Goal: Navigation & Orientation: Locate item on page

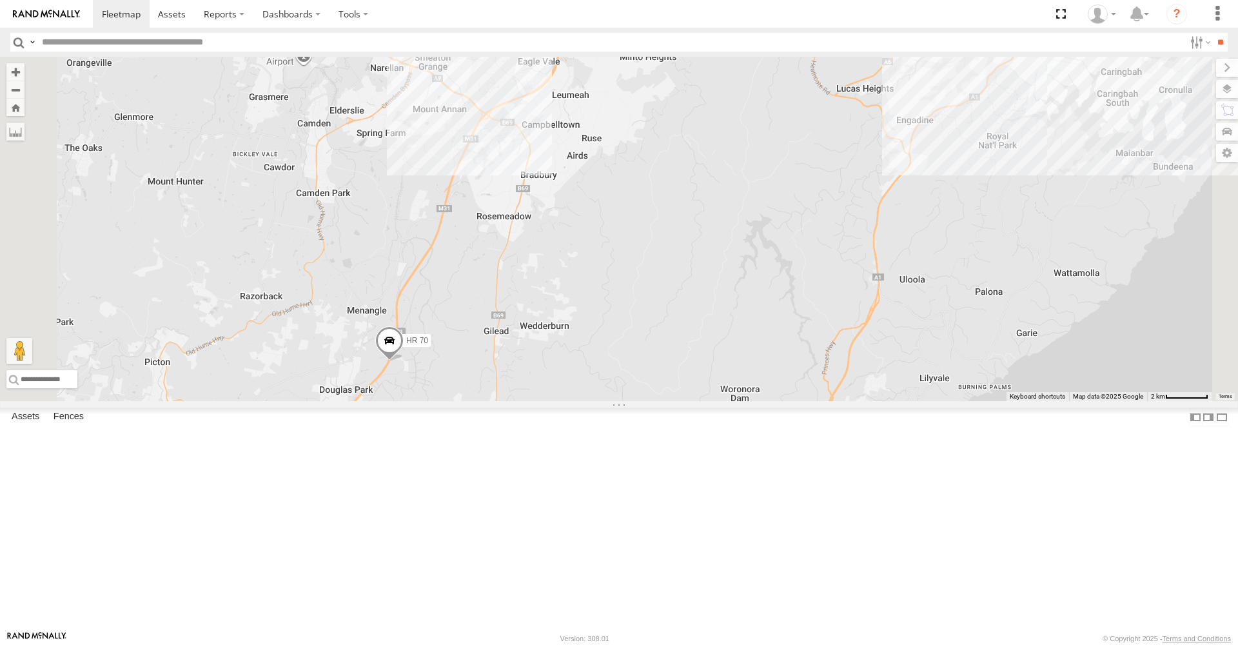
click at [404, 361] on span at bounding box center [389, 343] width 28 height 35
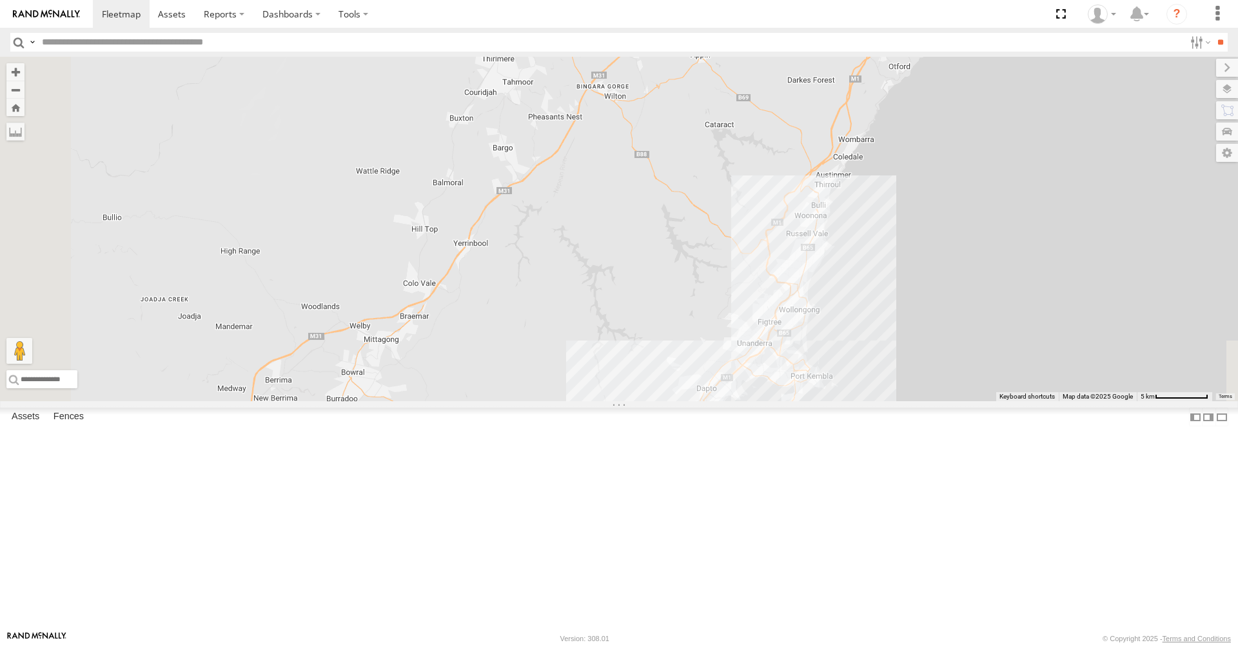
drag, startPoint x: 794, startPoint y: 360, endPoint x: 963, endPoint y: 52, distance: 351.5
click at [963, 52] on body at bounding box center [619, 322] width 1238 height 645
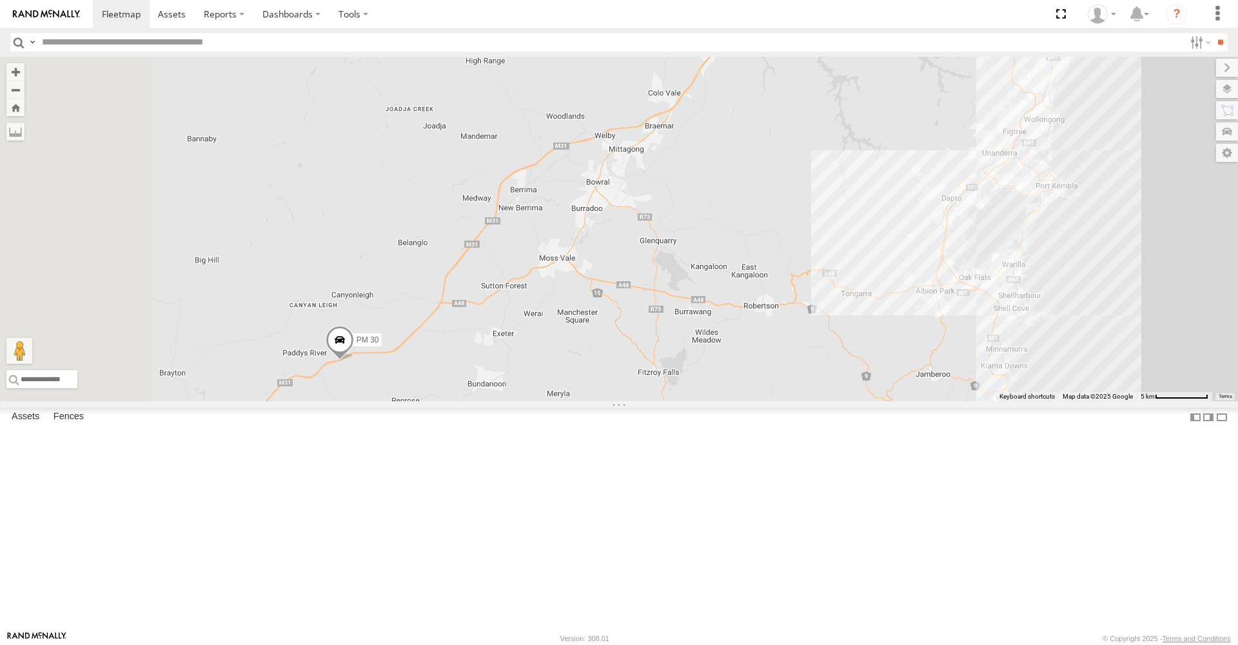
drag, startPoint x: 637, startPoint y: 420, endPoint x: 863, endPoint y: 224, distance: 299.0
click at [863, 224] on div "Tipper PM 30 HR 70 HR 71 FMB08S HR 70 All Assets M31 Douglas Park -34.17097 , 1…" at bounding box center [619, 229] width 1238 height 344
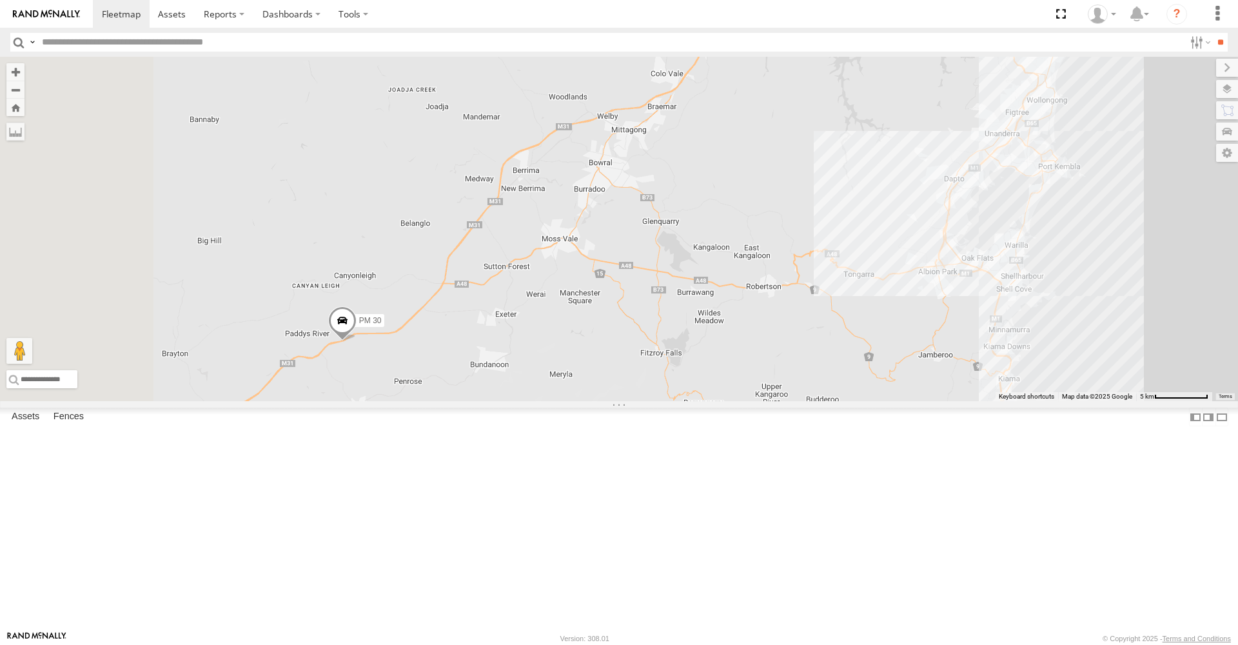
click at [357, 341] on span at bounding box center [342, 323] width 28 height 35
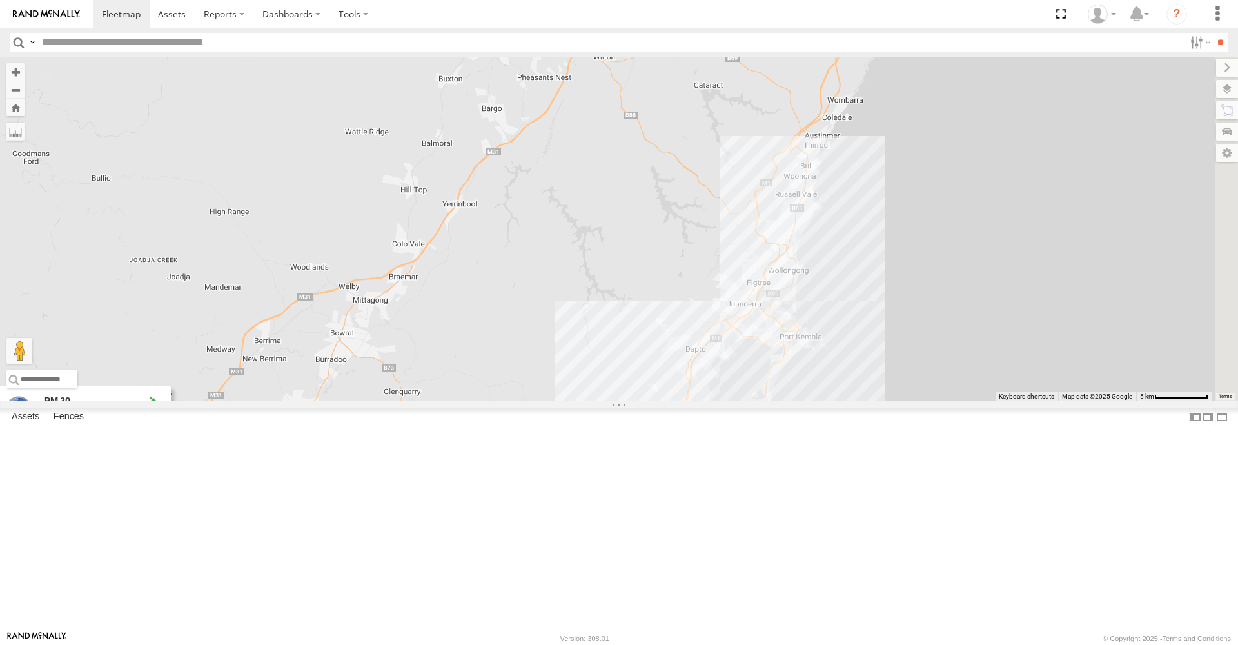
drag, startPoint x: 742, startPoint y: 417, endPoint x: 484, endPoint y: 588, distance: 310.3
click at [484, 401] on div "Tipper PM 30 HR 70 HR 71 FMB08S PM 30 All Assets -34.63676 , 150.14162 West 99 …" at bounding box center [619, 229] width 1238 height 344
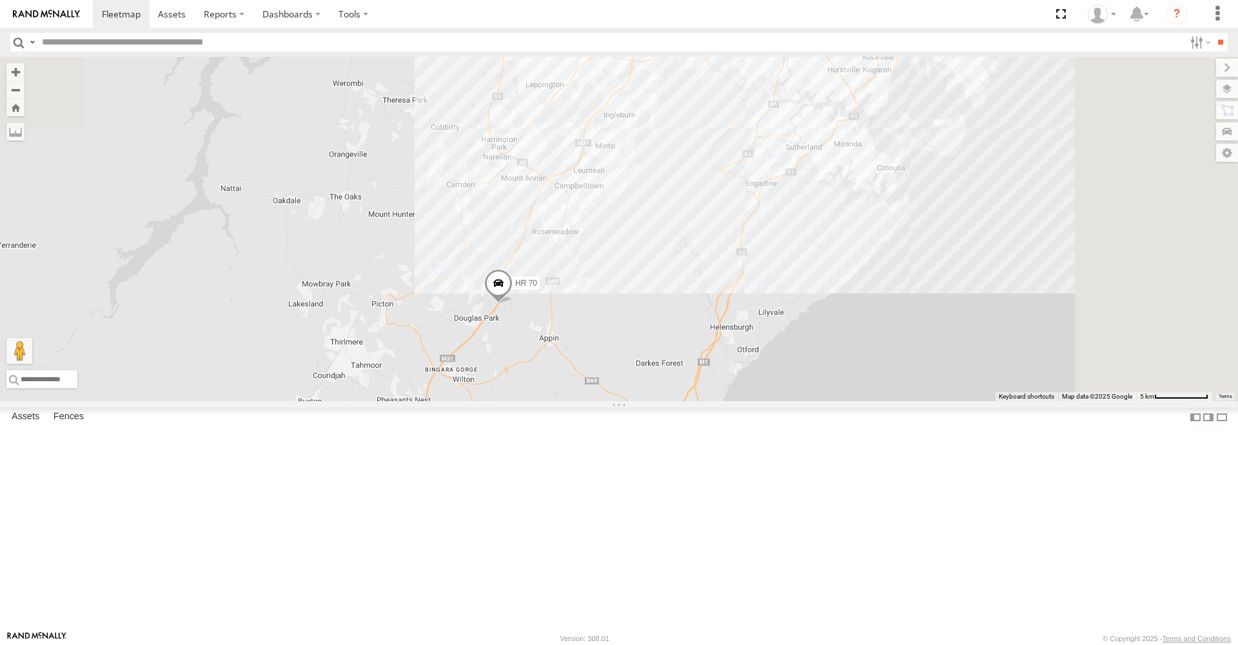
drag, startPoint x: 699, startPoint y: 317, endPoint x: 530, endPoint y: 644, distance: 368.0
click at [530, 644] on body at bounding box center [619, 322] width 1238 height 645
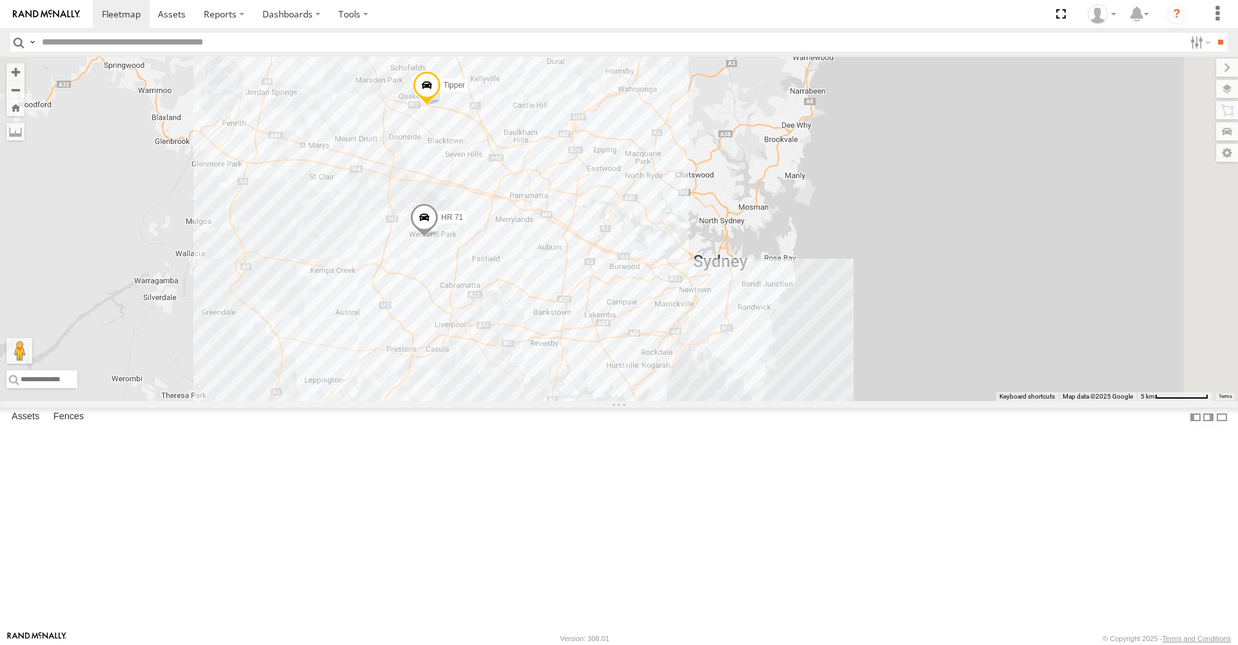
drag, startPoint x: 806, startPoint y: 242, endPoint x: 624, endPoint y: 527, distance: 338.1
click at [624, 401] on div "Tipper PM 30 HR 70 HR 71 FMB08S PM 30 All Assets -34.63676 , 150.14162 West 99 …" at bounding box center [619, 229] width 1238 height 344
click at [438, 238] on span at bounding box center [424, 220] width 28 height 35
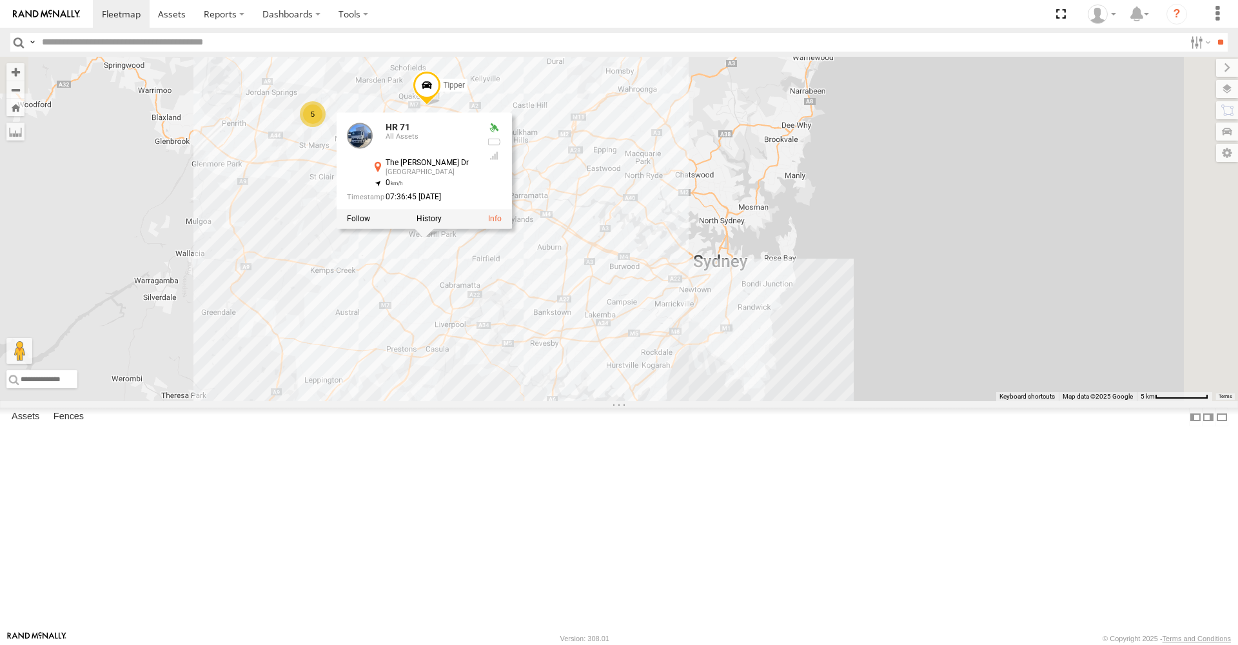
click at [441, 106] on span at bounding box center [427, 88] width 28 height 35
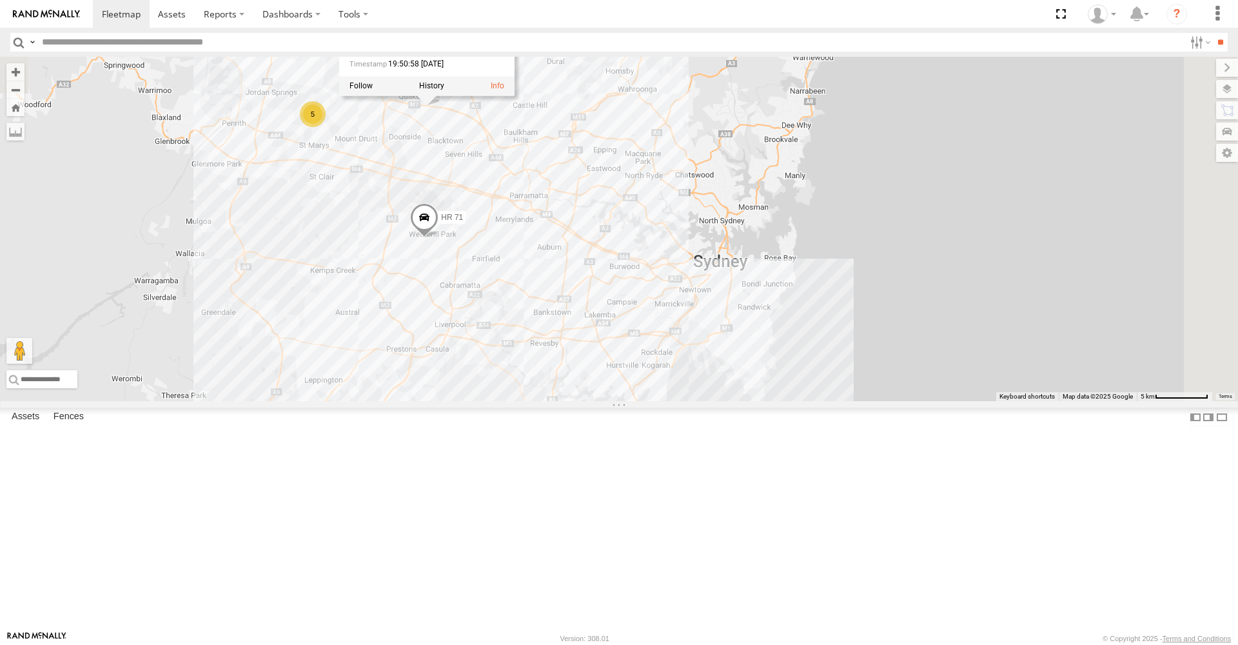
click at [729, 117] on div "Tipper PM 30 HR 70 HR 71 FMB08S 5 Tipper All Assets Westlink M7 Quakers Hill -3…" at bounding box center [619, 229] width 1238 height 344
click at [362, 55] on span at bounding box center [348, 37] width 28 height 35
click at [751, 146] on div "Tipper PM 30 HR 70 HR 71 FMB08S 5 FMB08S All Assets Bolwarra Dr Marsden Park -3…" at bounding box center [619, 229] width 1238 height 344
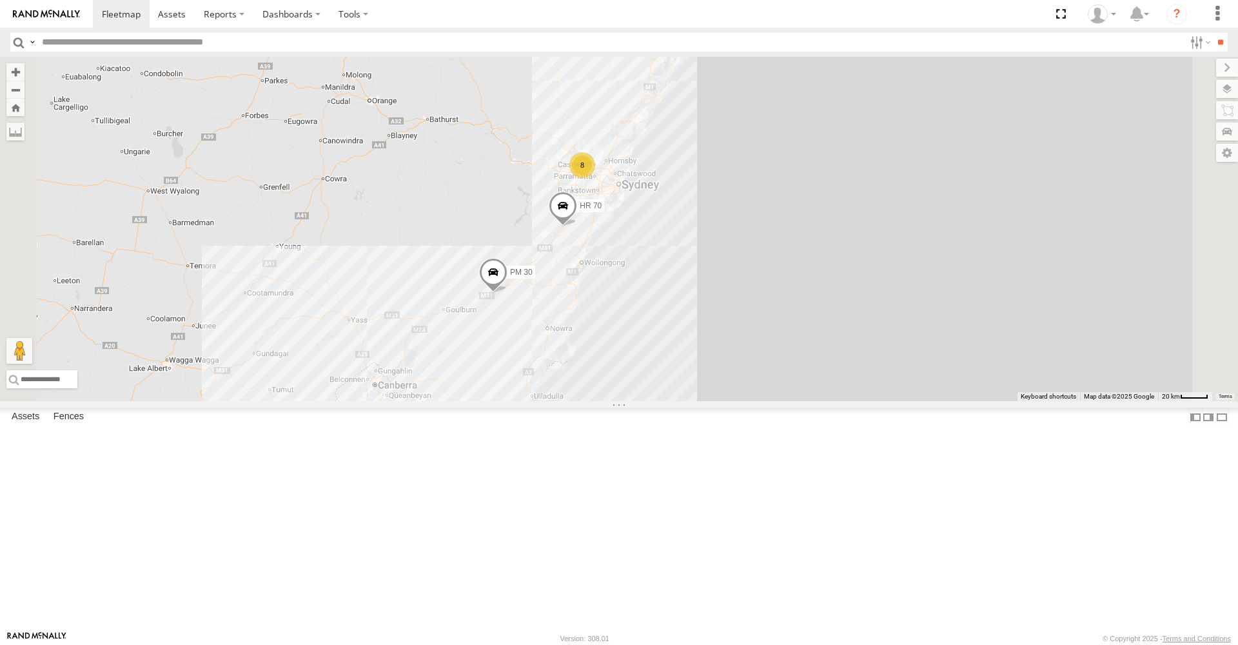
drag, startPoint x: 600, startPoint y: 361, endPoint x: 602, endPoint y: 303, distance: 58.0
click at [602, 303] on div "PM 30 HR 70 8" at bounding box center [619, 229] width 1238 height 344
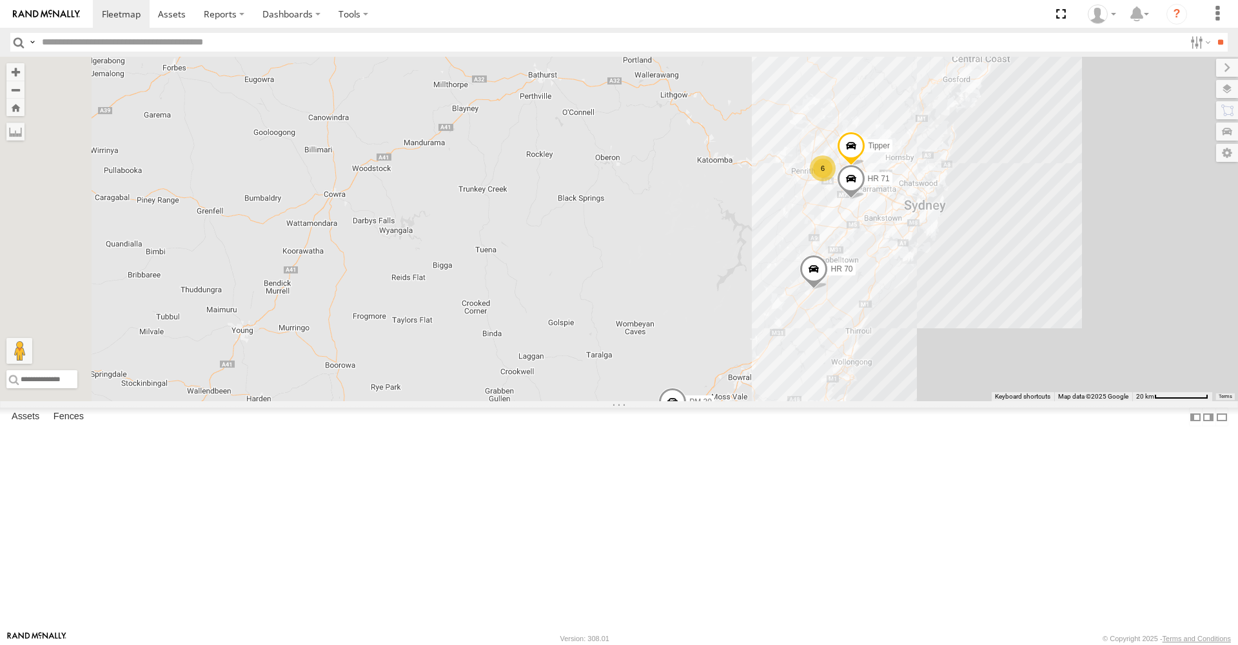
drag, startPoint x: 696, startPoint y: 332, endPoint x: 750, endPoint y: 345, distance: 55.1
click at [820, 358] on div "PM 30 HR 70 Tipper 6 HR 71" at bounding box center [619, 229] width 1238 height 344
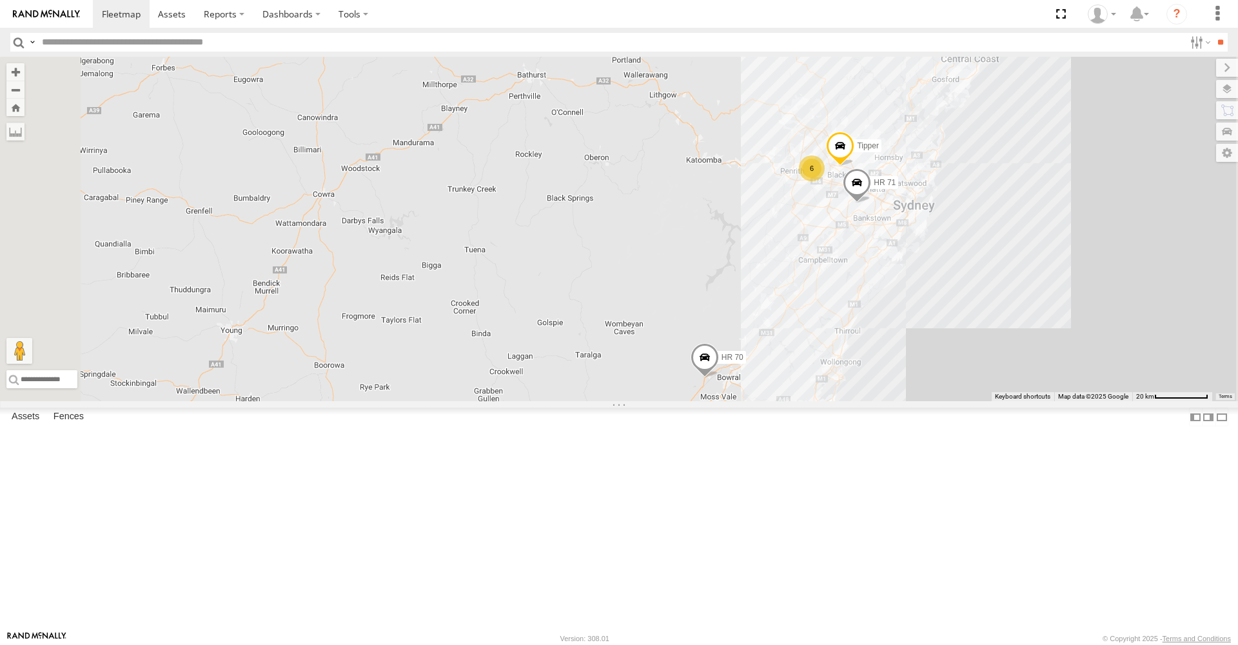
click at [854, 166] on span at bounding box center [840, 149] width 28 height 35
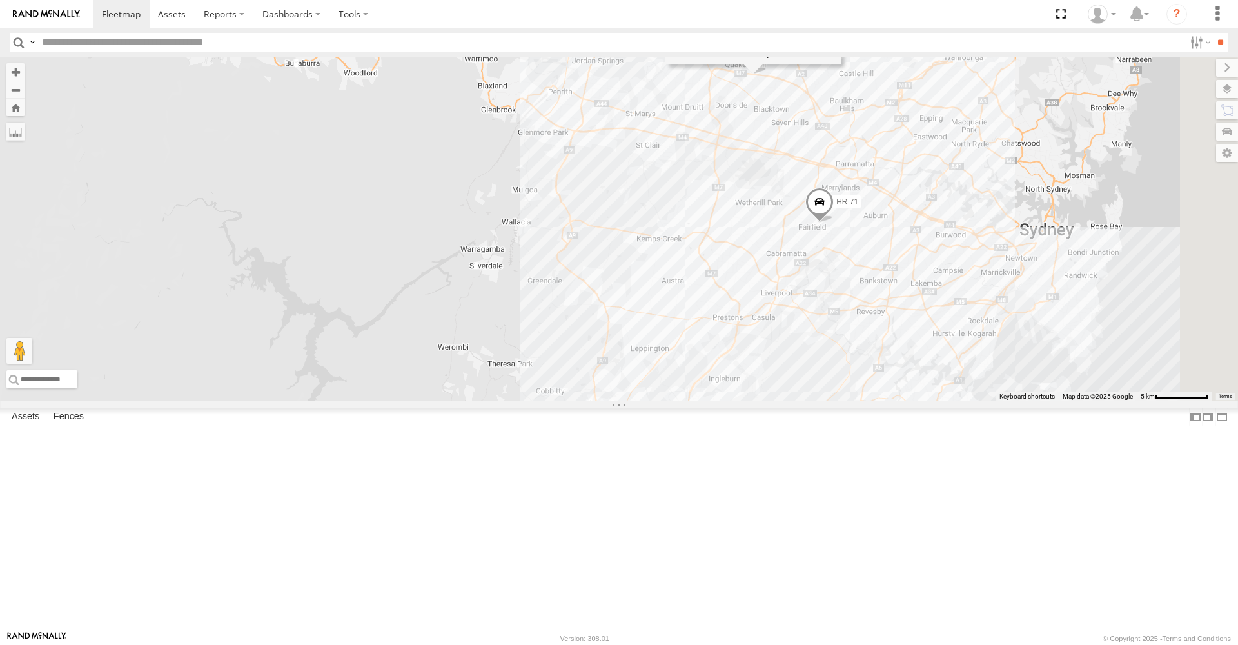
drag, startPoint x: 965, startPoint y: 284, endPoint x: 235, endPoint y: 266, distance: 730.2
click at [237, 267] on main "← Move left → Move right ↑ Move up ↓ Move down + Zoom in - Zoom out Home Jump l…" at bounding box center [619, 344] width 1238 height 574
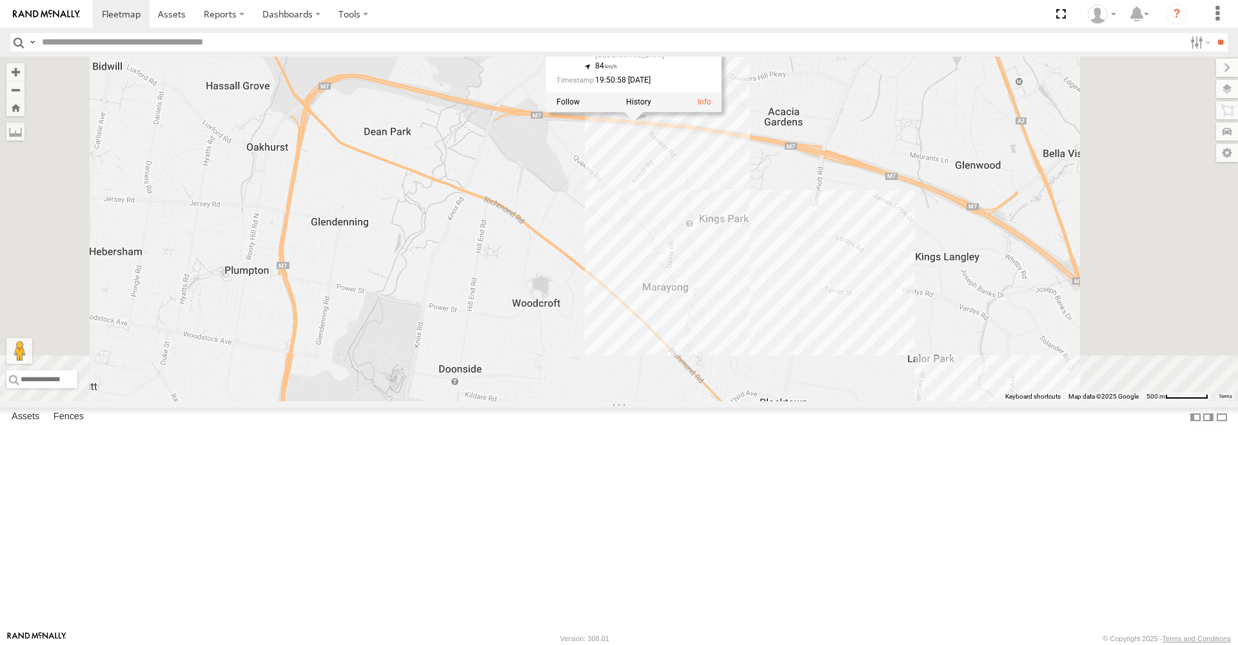
drag, startPoint x: 860, startPoint y: 179, endPoint x: 802, endPoint y: 353, distance: 183.3
click at [802, 353] on div "Tipper PM 30 HR 70 HR 71 Tipper All Assets Westlink M7 Quakers Hill -33.73499 ,…" at bounding box center [619, 229] width 1238 height 344
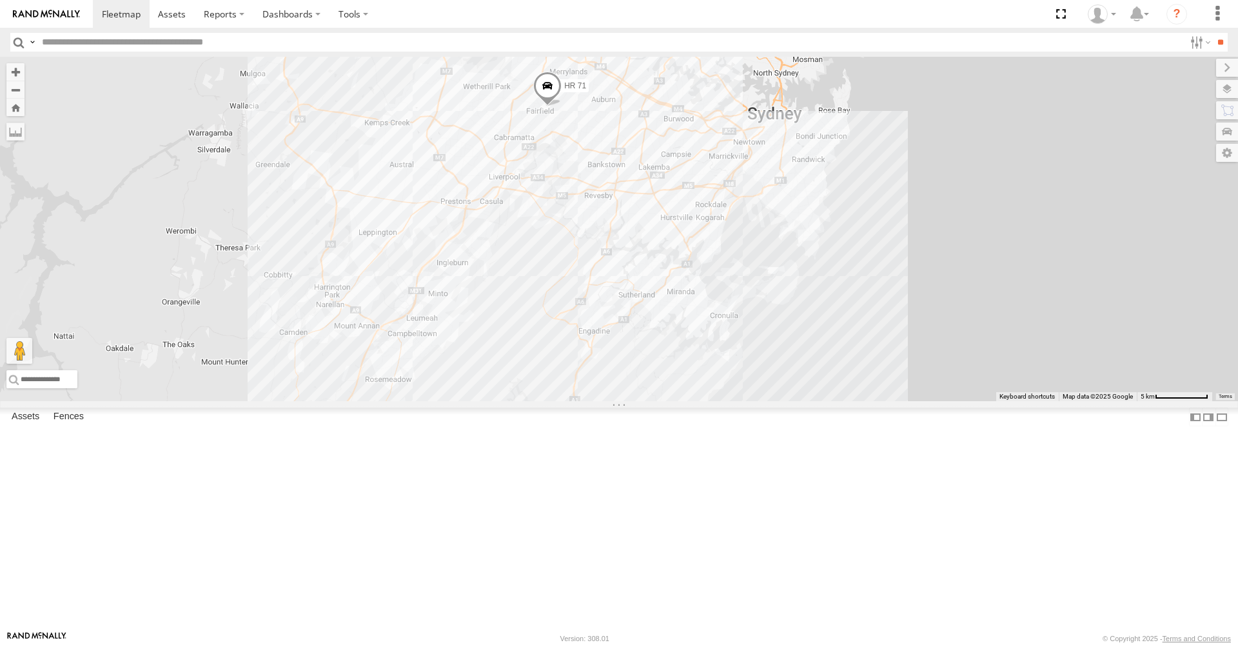
drag, startPoint x: 792, startPoint y: 413, endPoint x: 656, endPoint y: 192, distance: 260.2
click at [656, 192] on div "Tipper PM 30 HR 70 HR 71 Tipper All Assets Westlink M7 Quakers Hill -33.73499 ,…" at bounding box center [619, 229] width 1238 height 344
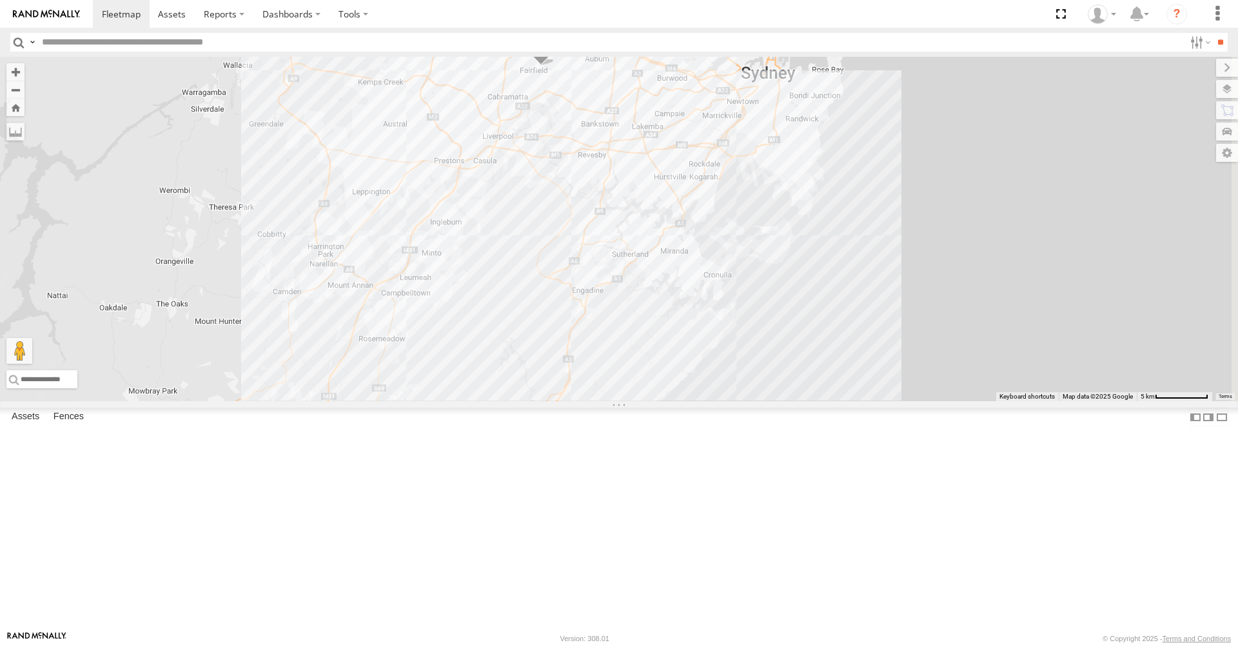
click at [555, 66] on span at bounding box center [541, 48] width 28 height 35
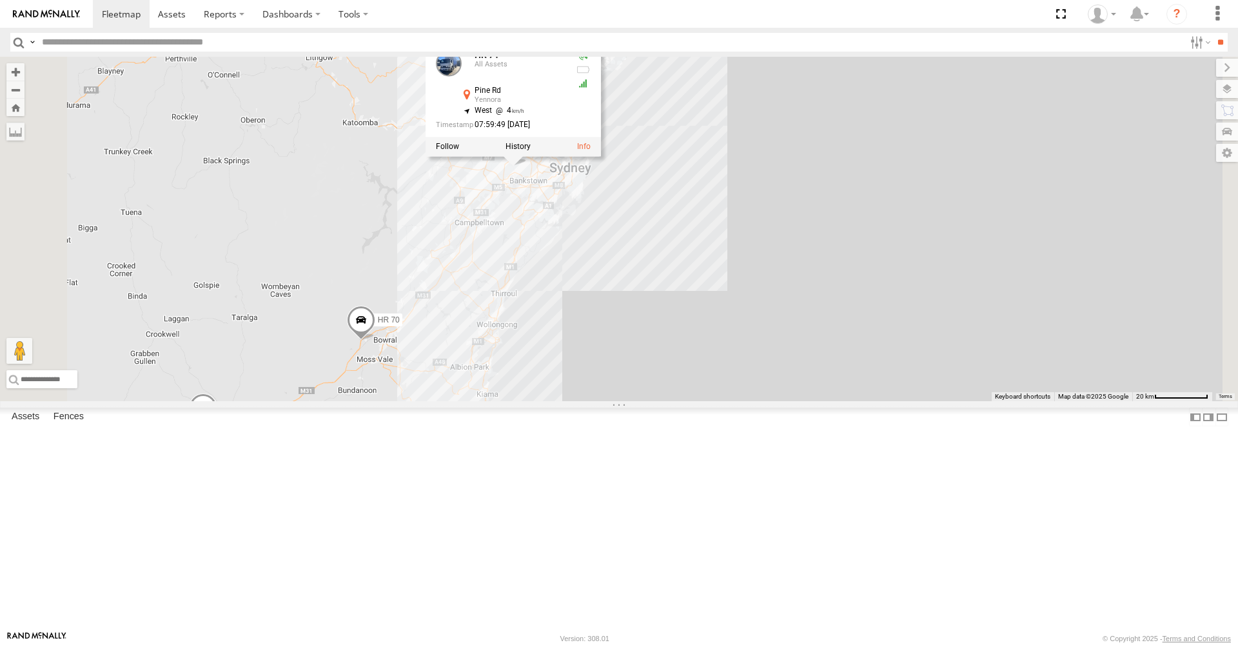
click at [375, 341] on span at bounding box center [361, 323] width 28 height 35
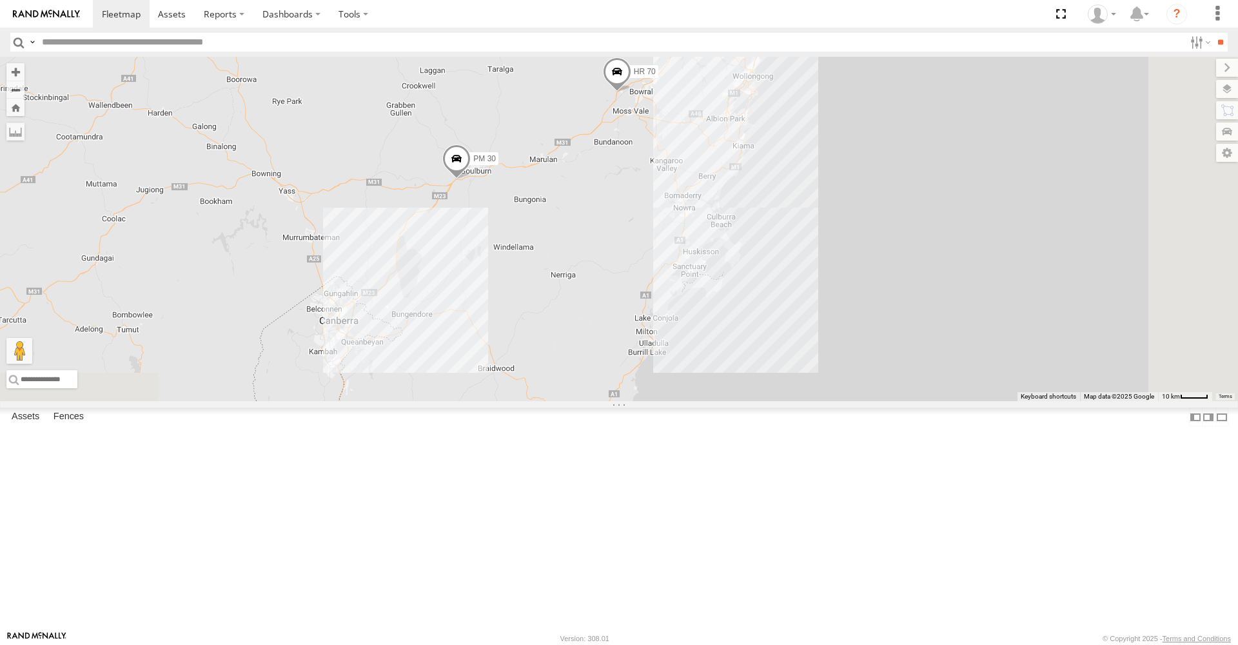
drag, startPoint x: 571, startPoint y: 291, endPoint x: 566, endPoint y: 86, distance: 205.1
click at [566, 86] on div "Tipper 6 PM 30 HR 70 HR 71" at bounding box center [619, 229] width 1238 height 344
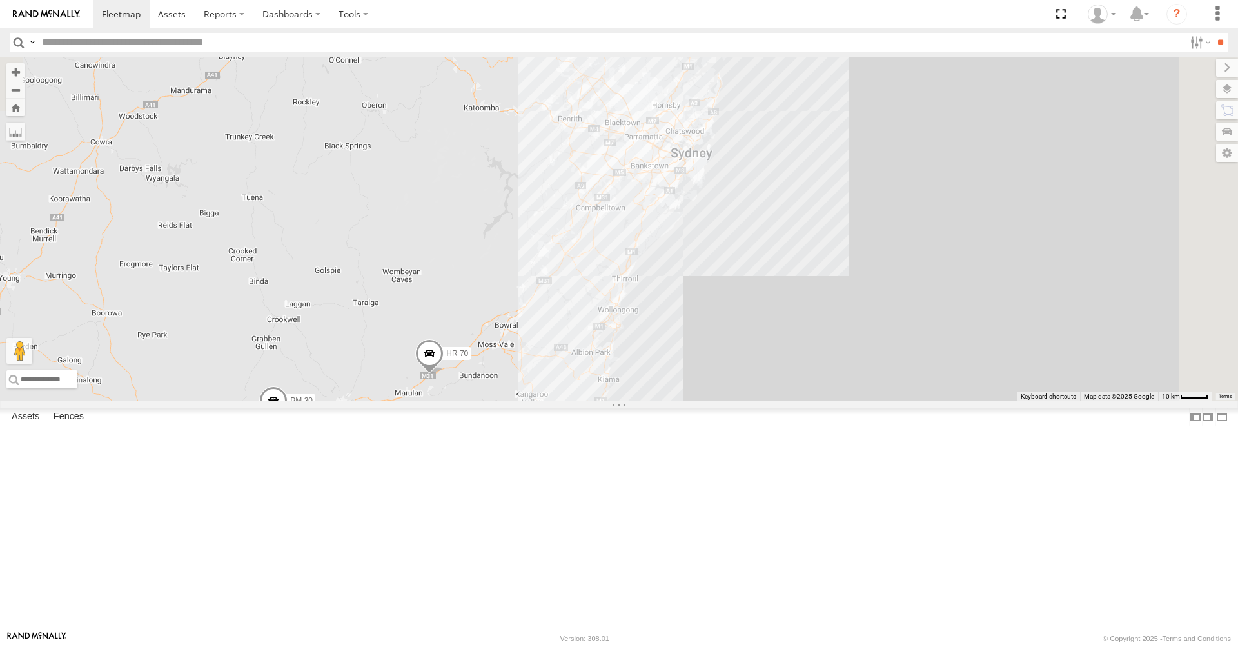
drag, startPoint x: 811, startPoint y: 328, endPoint x: 651, endPoint y: 564, distance: 285.1
click at [651, 401] on div "PM 30 HR 70" at bounding box center [619, 229] width 1238 height 344
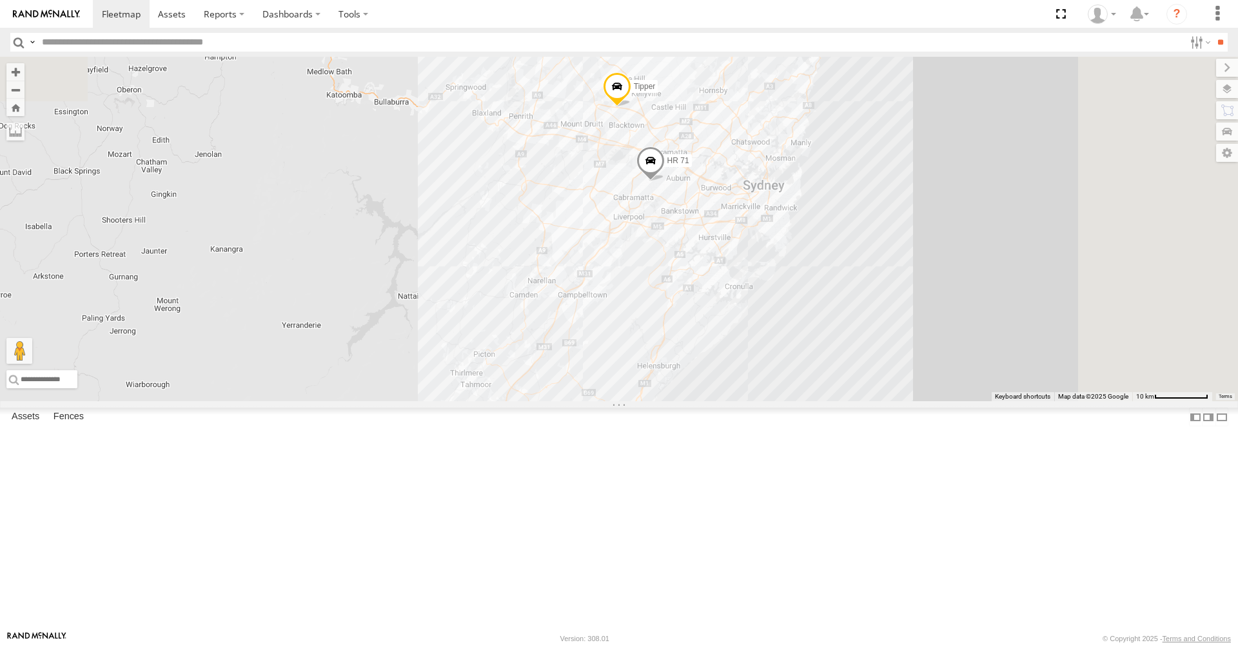
drag, startPoint x: 686, startPoint y: 184, endPoint x: 593, endPoint y: 442, distance: 274.7
click at [593, 401] on div "PM 30 HR 70 Tipper HR 71" at bounding box center [619, 229] width 1238 height 344
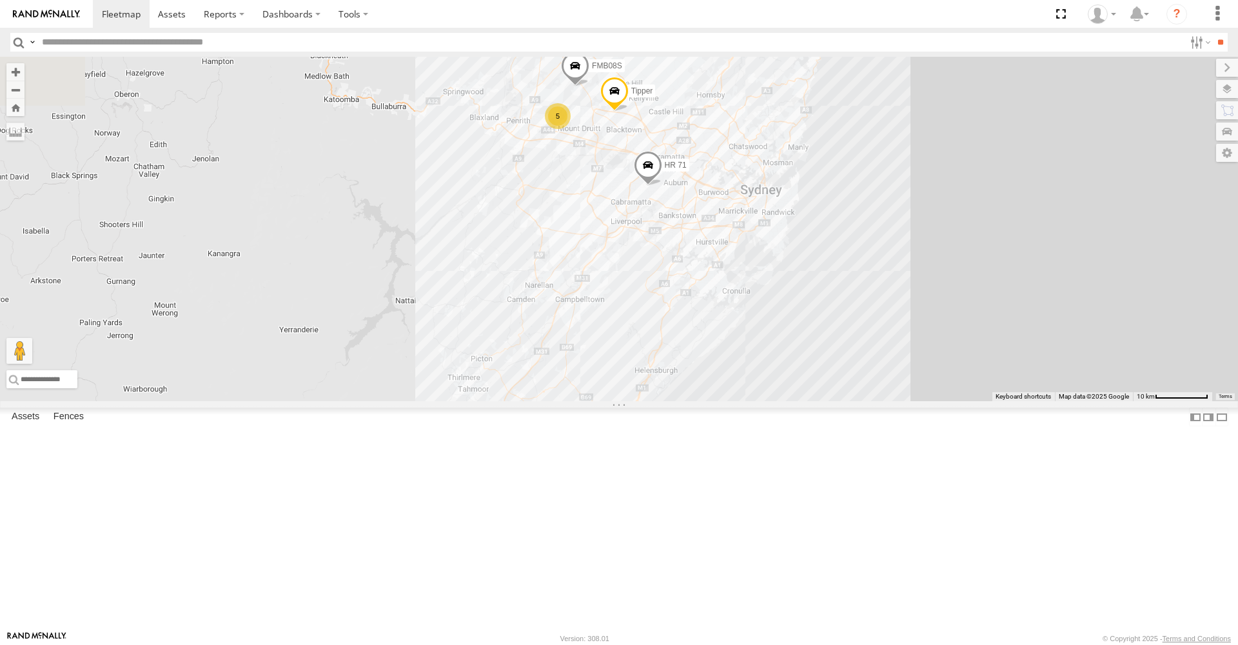
click at [629, 112] on span at bounding box center [614, 94] width 28 height 35
click at [500, 322] on div "PM 30 HR 70 Tipper HR 71 5 FMB08S Tipper All Assets Westlink M7 Quakers Hill -3…" at bounding box center [619, 229] width 1238 height 344
